Goal: Task Accomplishment & Management: Manage account settings

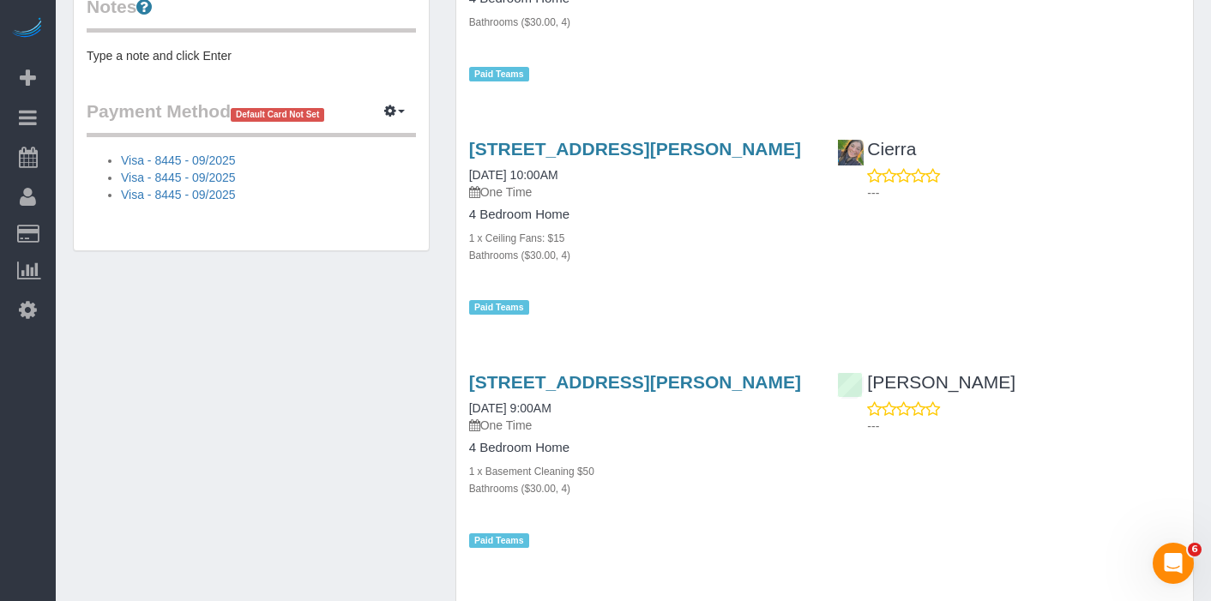
scroll to position [670, 0]
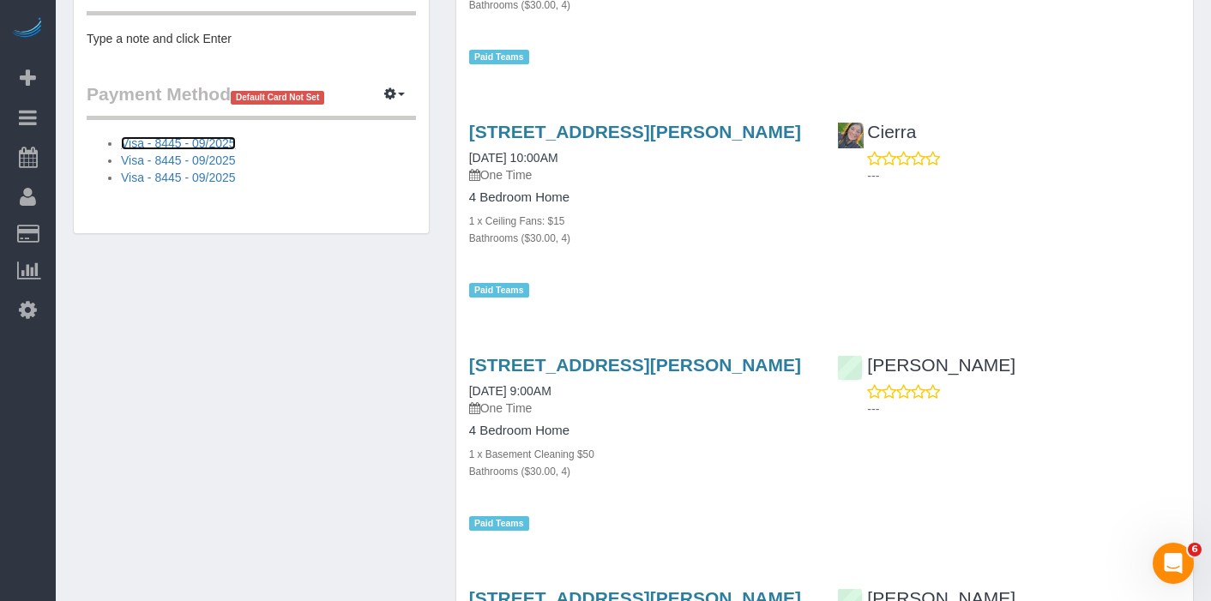
click at [175, 140] on link "Visa - 8445 - 09/2025" at bounding box center [178, 143] width 115 height 14
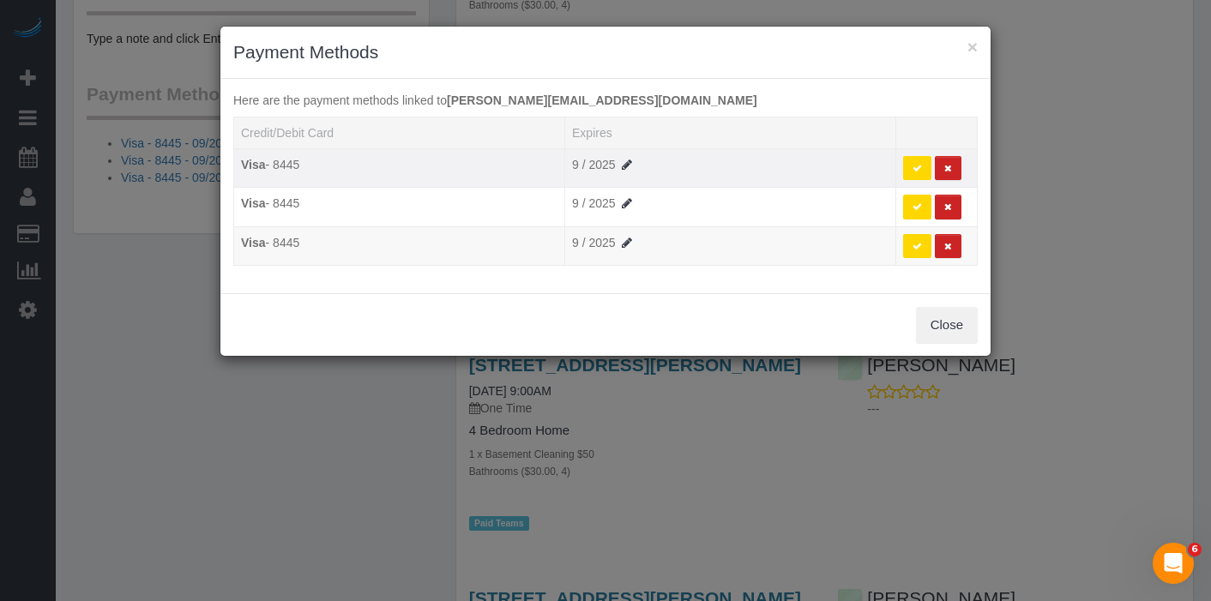
click at [917, 166] on icon at bounding box center [917, 168] width 9 height 9
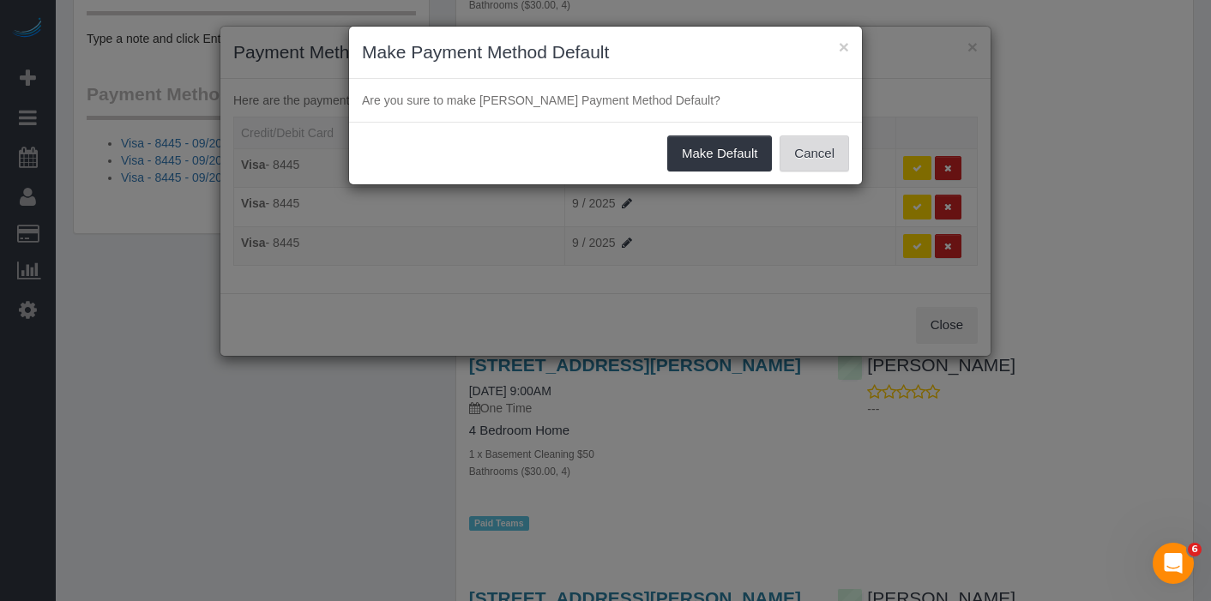
click at [796, 160] on button "Cancel" at bounding box center [814, 154] width 69 height 36
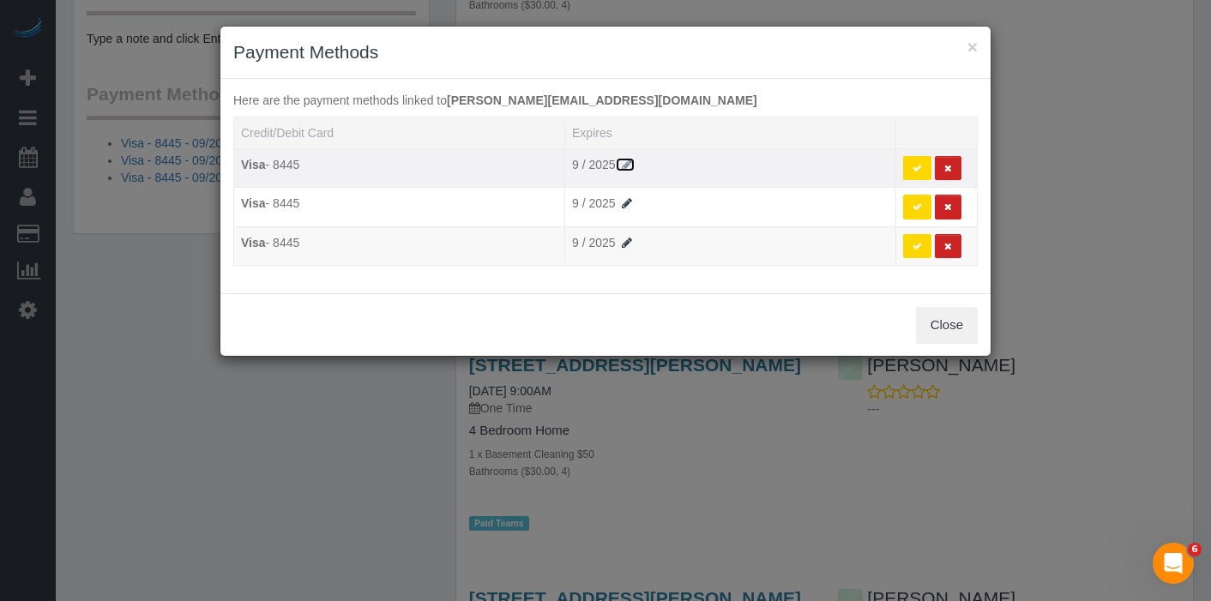
click at [627, 165] on icon at bounding box center [626, 165] width 15 height 12
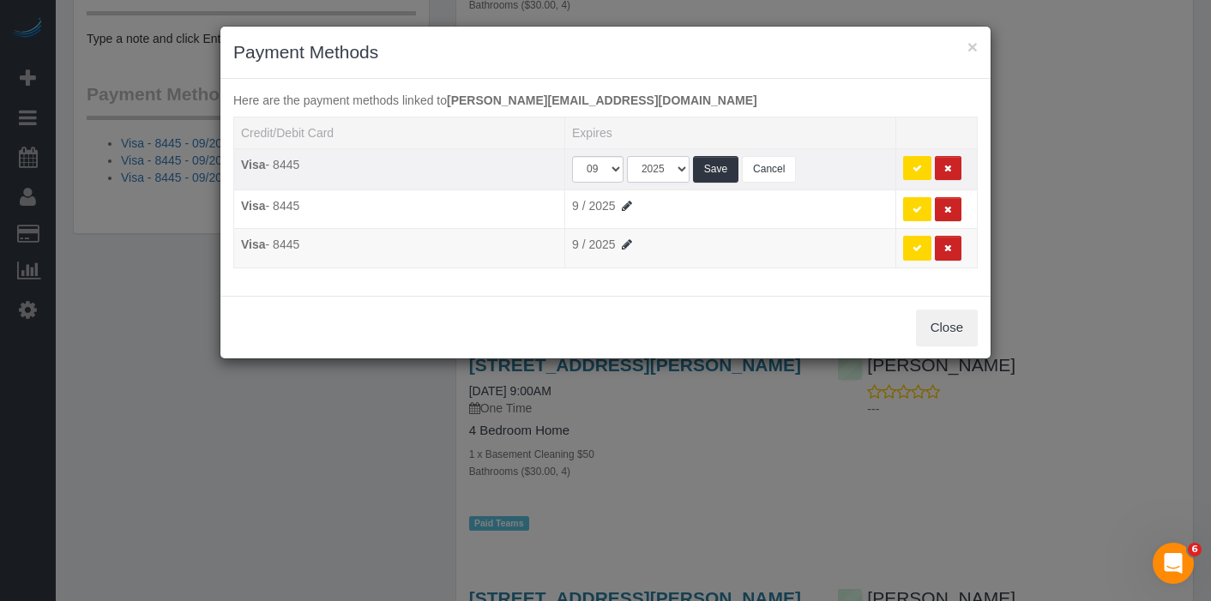
click at [679, 167] on select "2025 2026 2027 2028 2029 2030 2031 2032 2033 2034" at bounding box center [658, 169] width 63 height 27
select select "string:2028"
click at [627, 156] on select "2025 2026 2027 2028 2029 2030 2031 2032 2033 2034" at bounding box center [658, 169] width 63 height 27
click at [722, 166] on button "Save" at bounding box center [715, 169] width 45 height 27
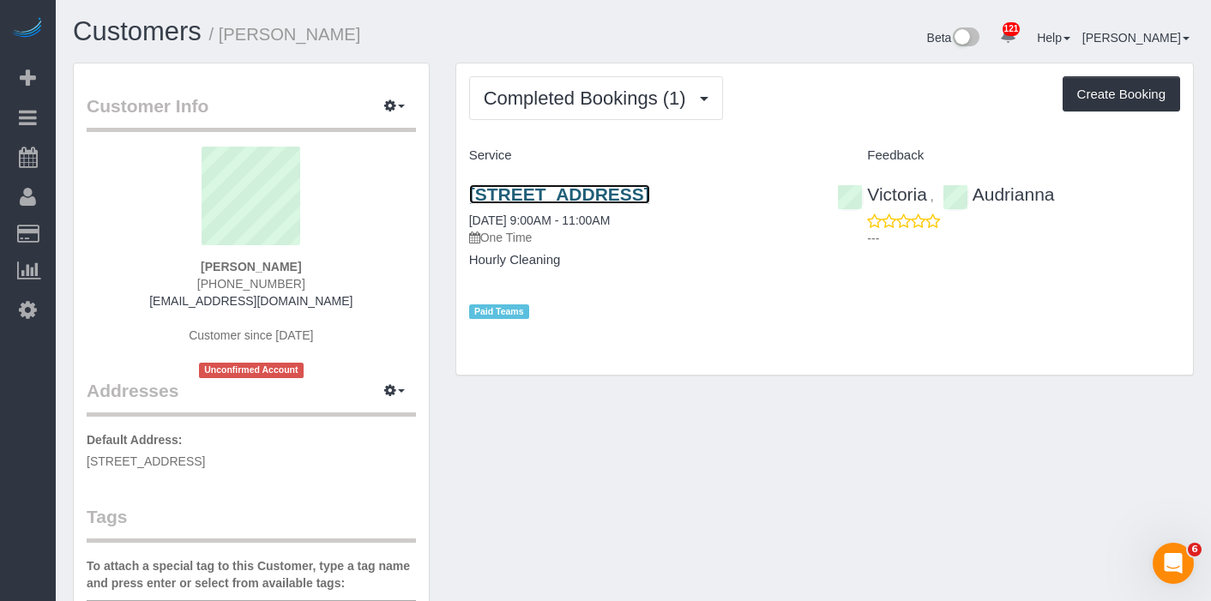
click at [592, 196] on link "[STREET_ADDRESS]" at bounding box center [559, 194] width 181 height 20
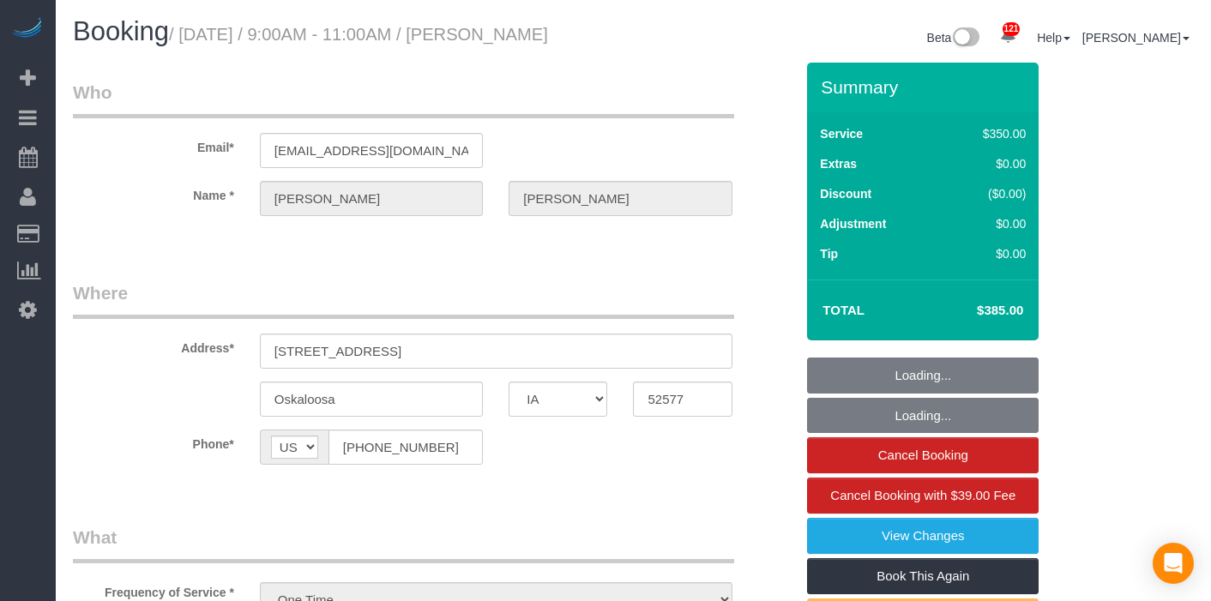
select select "IA"
select select "300"
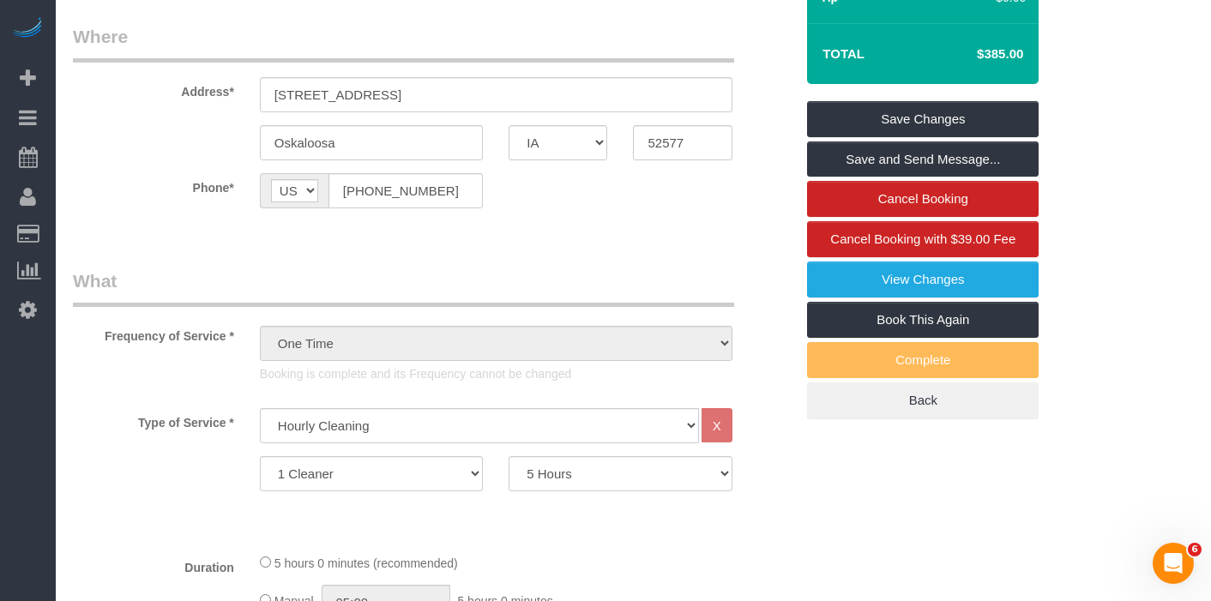
scroll to position [258, 0]
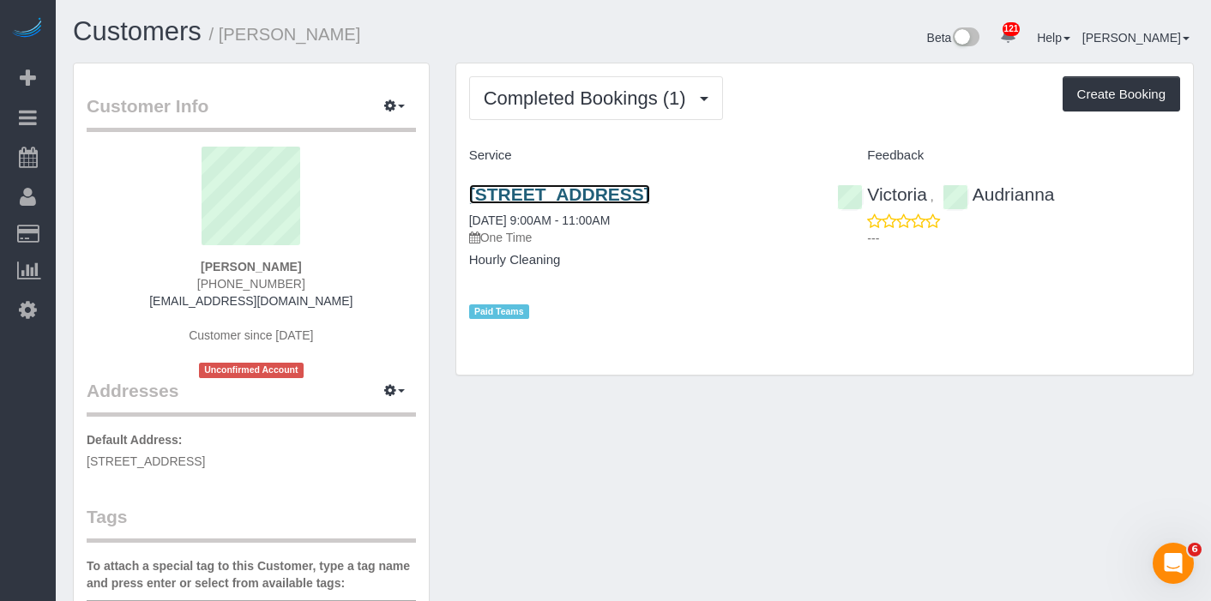
click at [650, 199] on link "[STREET_ADDRESS]" at bounding box center [559, 194] width 181 height 20
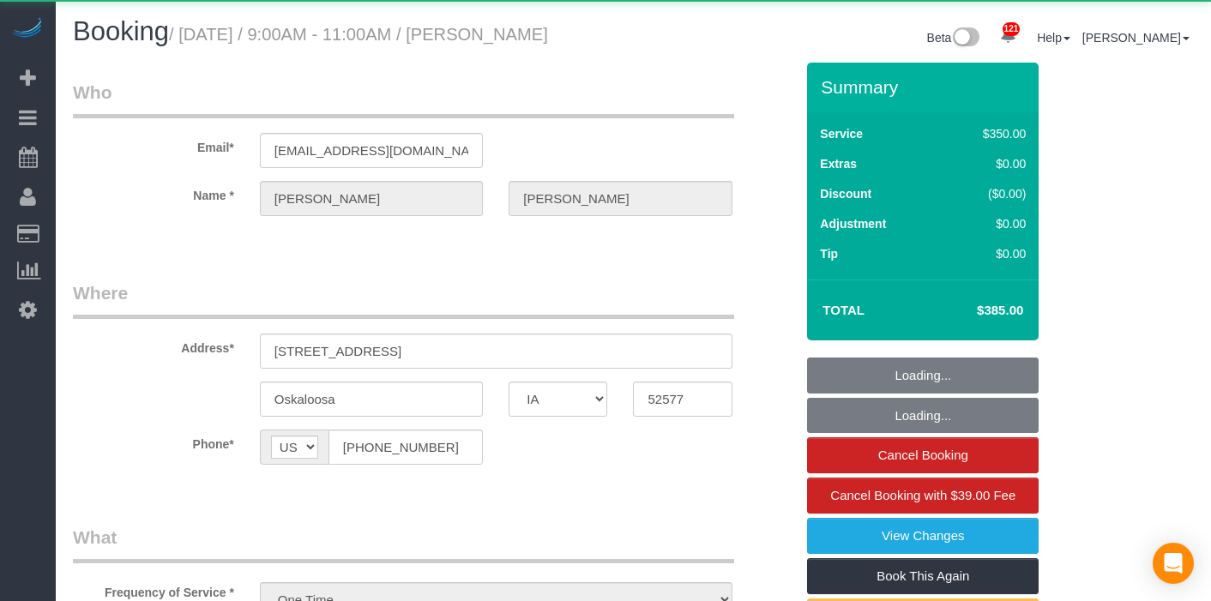
select select "IA"
select select "300"
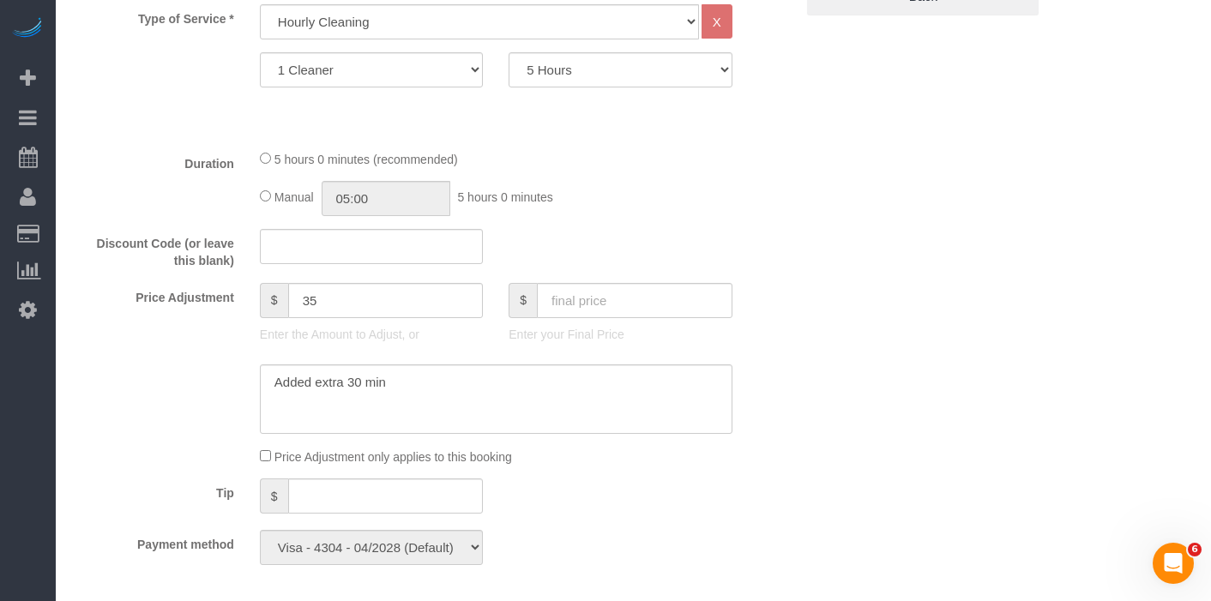
scroll to position [660, 0]
click at [626, 317] on input "text" at bounding box center [635, 301] width 196 height 35
type input "350"
type input "0"
type textarea "A"
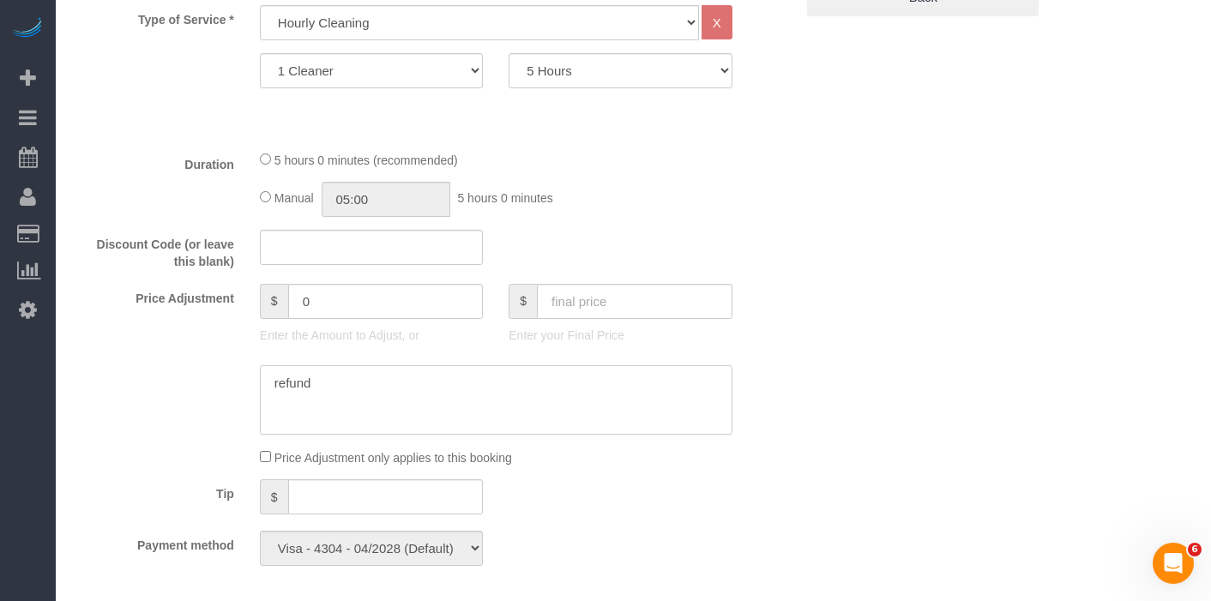
type textarea "refund"
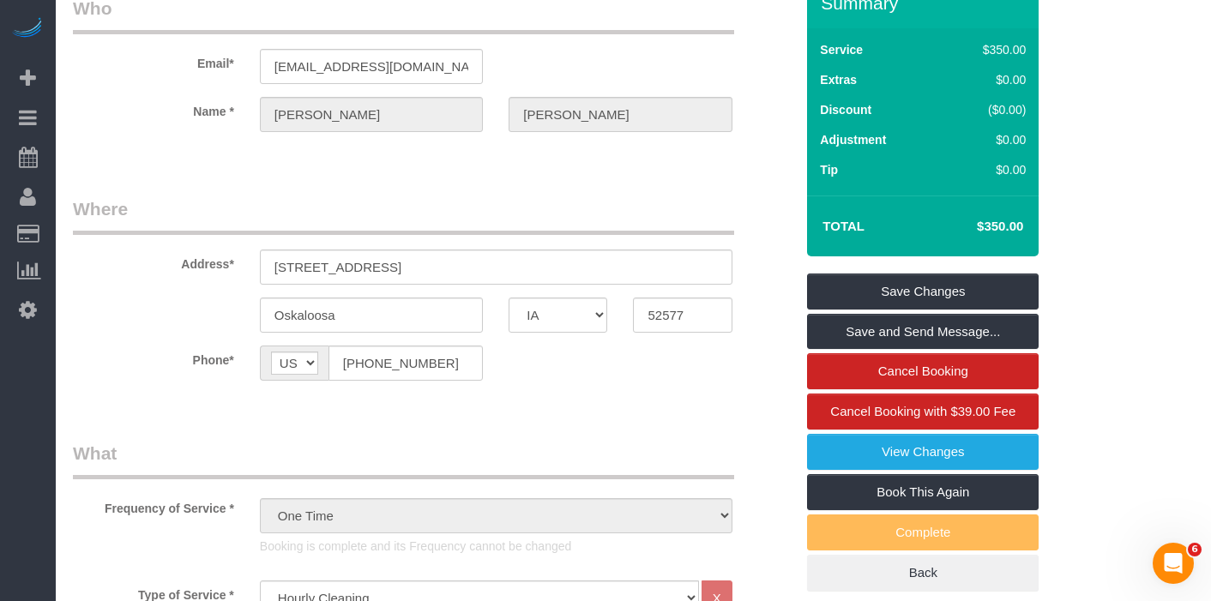
scroll to position [0, 0]
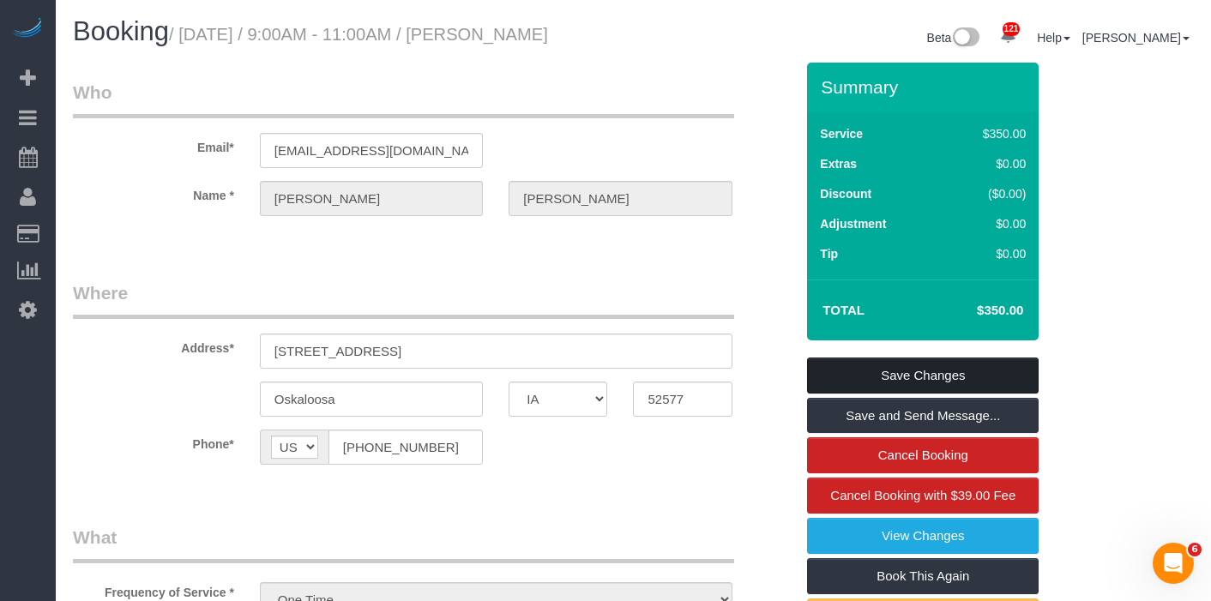
click at [907, 387] on link "Save Changes" at bounding box center [923, 376] width 232 height 36
